Goal: Task Accomplishment & Management: Manage account settings

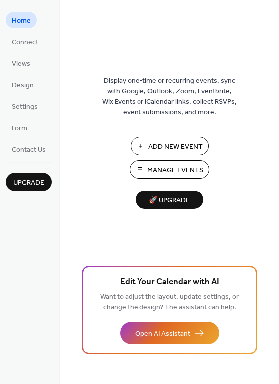
click at [164, 145] on span "Add New Event" at bounding box center [176, 147] width 54 height 10
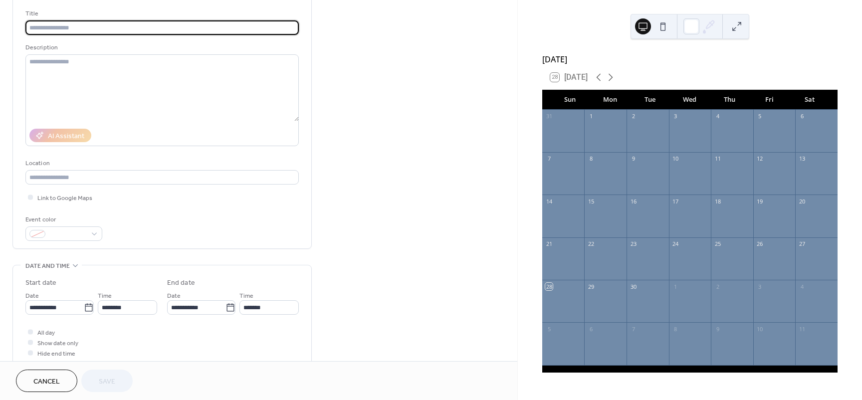
scroll to position [30, 0]
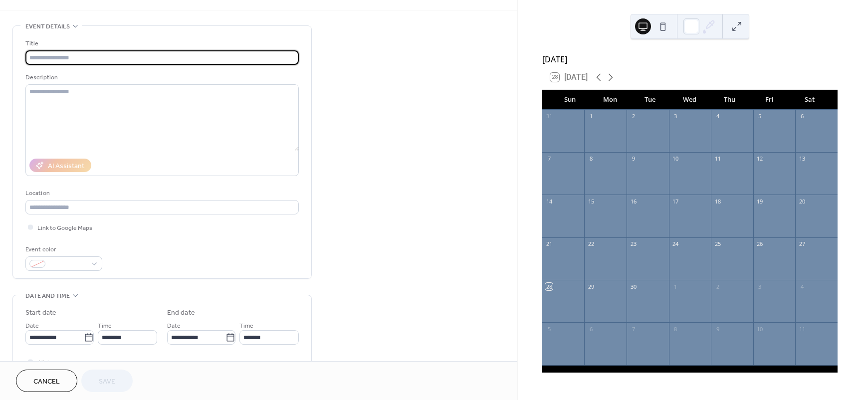
click at [65, 59] on input "text" at bounding box center [161, 57] width 273 height 14
type input "**********"
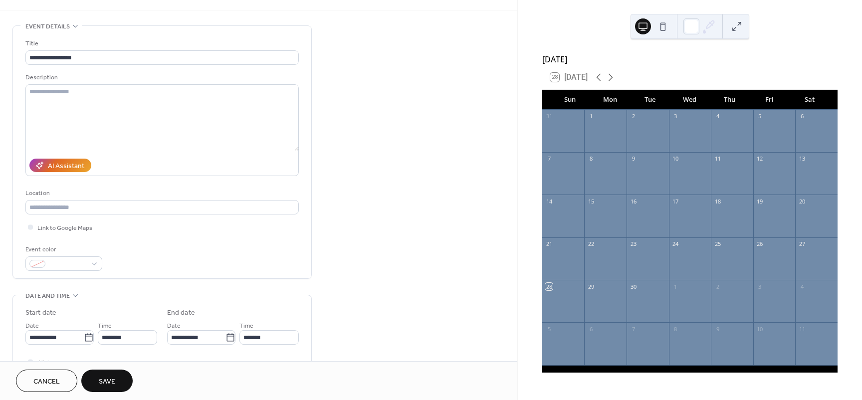
click at [59, 387] on span "Cancel" at bounding box center [46, 382] width 26 height 10
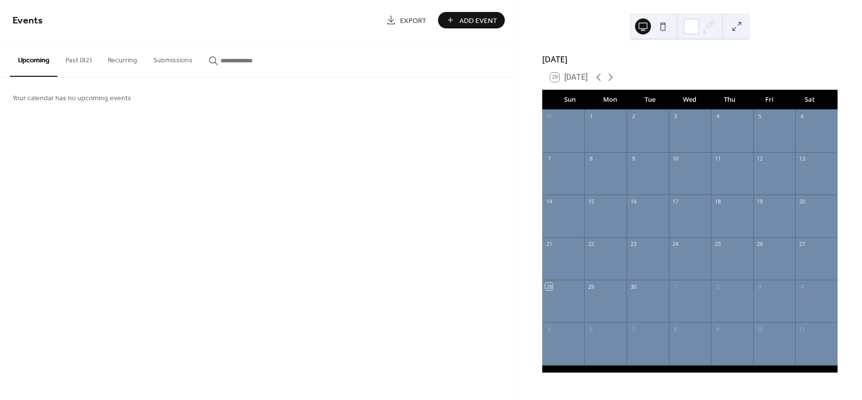
click at [77, 60] on button "Past (82)" at bounding box center [78, 57] width 42 height 35
